Goal: Transaction & Acquisition: Book appointment/travel/reservation

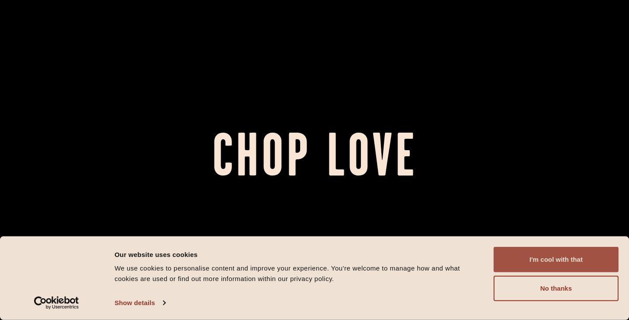
click at [559, 258] on button "I'm cool with that" at bounding box center [556, 259] width 125 height 25
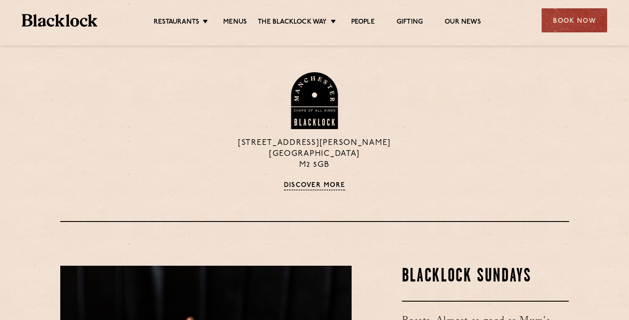
scroll to position [893, 0]
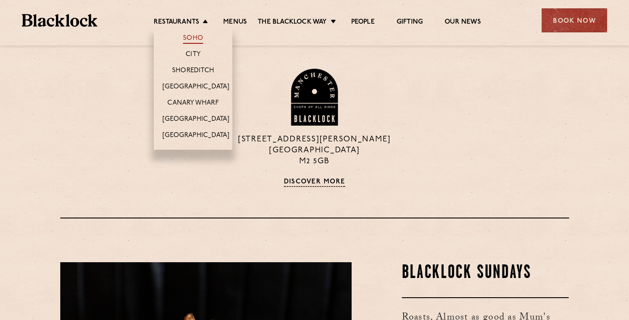
click at [191, 37] on link "Soho" at bounding box center [193, 39] width 20 height 10
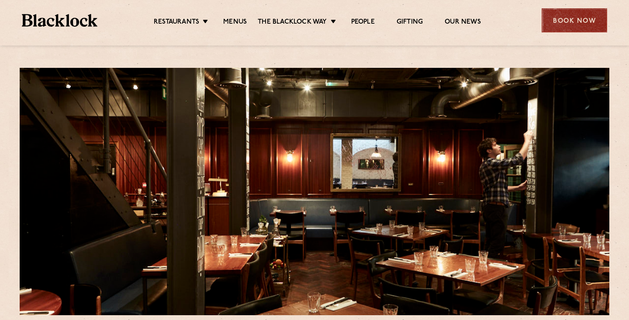
click at [577, 17] on div "Book Now" at bounding box center [575, 20] width 66 height 24
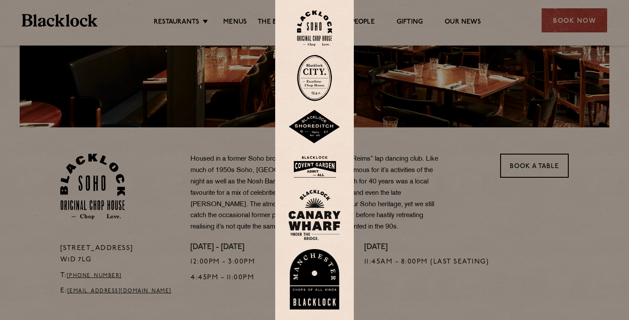
scroll to position [196, 0]
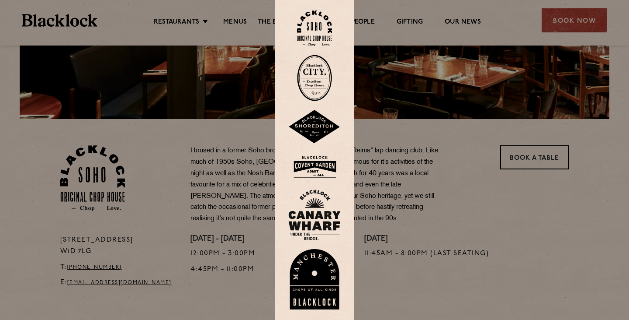
click at [320, 32] on img at bounding box center [314, 27] width 35 height 35
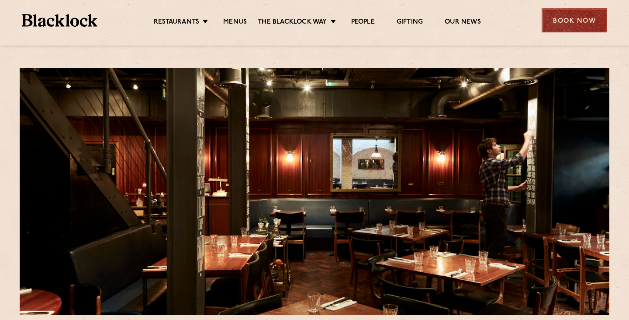
click at [572, 25] on div "Book Now" at bounding box center [575, 20] width 66 height 24
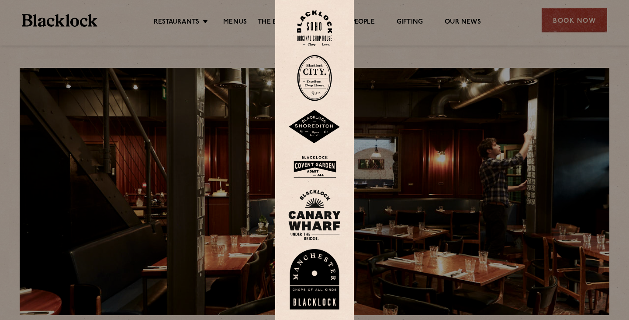
click at [414, 53] on div at bounding box center [314, 160] width 629 height 320
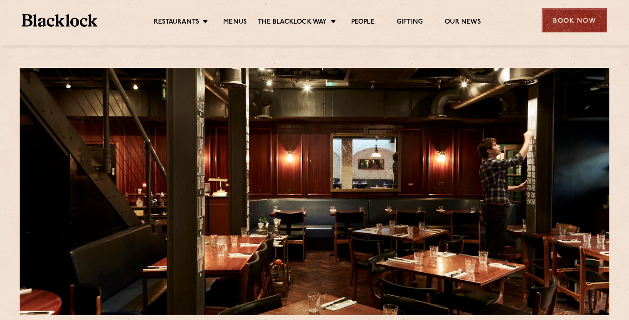
click at [575, 20] on div "Book Now" at bounding box center [575, 20] width 66 height 24
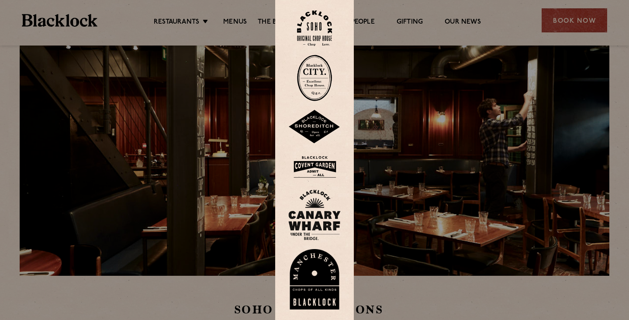
scroll to position [43, 0]
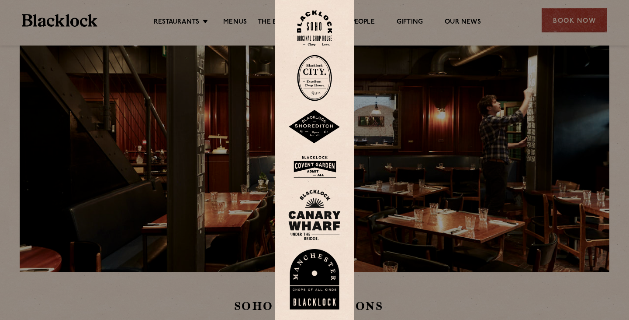
click at [328, 159] on img at bounding box center [314, 167] width 52 height 28
